Goal: Information Seeking & Learning: Compare options

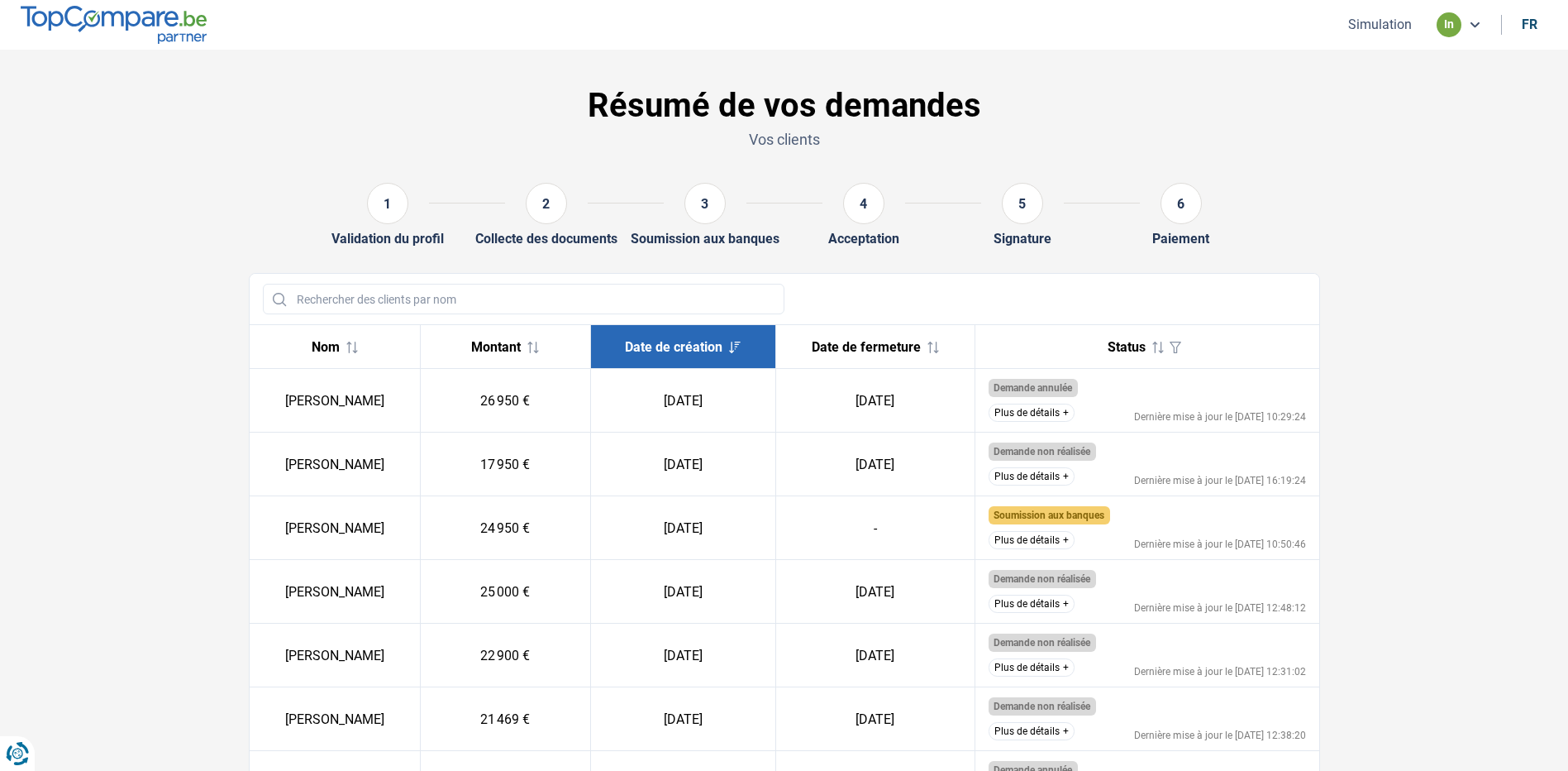
click at [1040, 539] on button "Plus de détails" at bounding box center [1032, 540] width 86 height 18
click at [1043, 535] on button "Plus de détails" at bounding box center [1032, 540] width 86 height 18
click at [1052, 535] on button "Plus de détails" at bounding box center [1032, 540] width 86 height 18
